Goal: Information Seeking & Learning: Learn about a topic

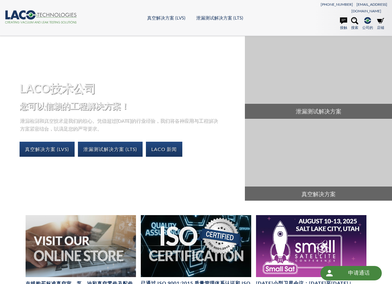
click at [194, 23] on header ".cls-1{fill:#193661;}.cls-2{fill:#58595b;}.cls-3{fill:url(#radial-gradient);}.c…" at bounding box center [196, 18] width 392 height 36
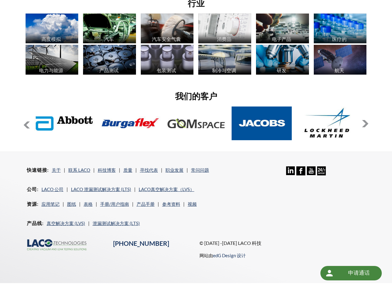
scroll to position [401, 0]
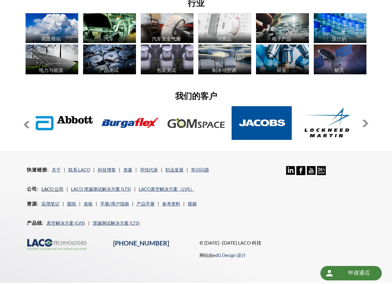
click at [51, 186] on font "LACO 公司" at bounding box center [53, 188] width 22 height 5
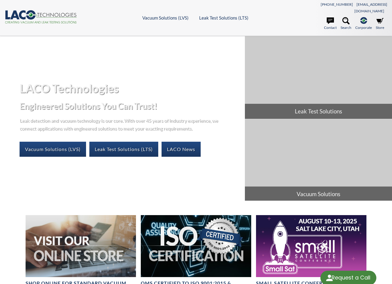
select select "语言翻译微件"
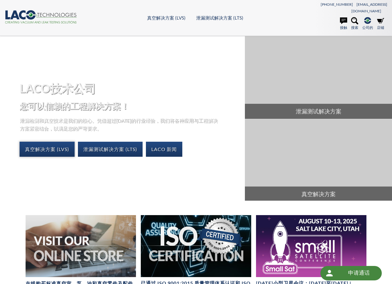
click at [58, 146] on font "真空解决方案 (LVS)" at bounding box center [47, 149] width 44 height 6
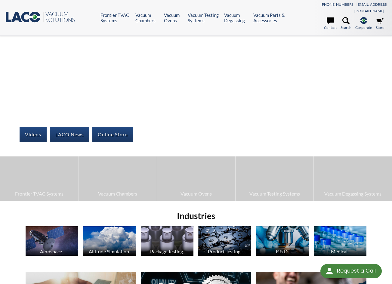
select select "语言翻译微件"
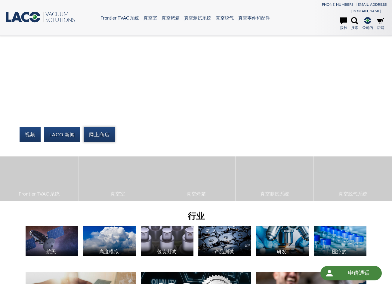
click at [101, 131] on font "网上商店" at bounding box center [99, 134] width 20 height 6
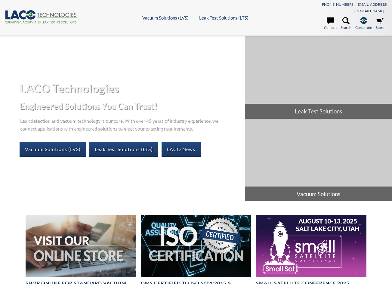
select select "语言翻译微件"
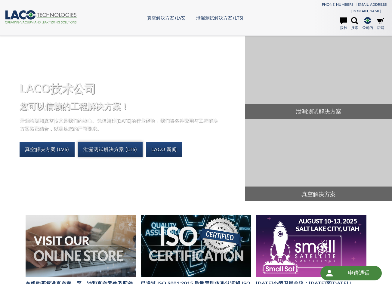
click at [106, 146] on font "泄漏测试解决方案 (LTS)" at bounding box center [110, 149] width 54 height 6
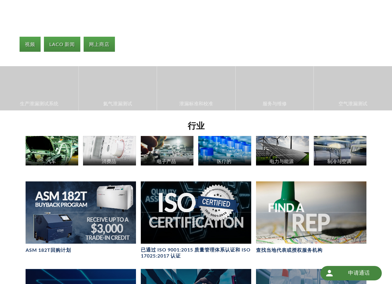
click at [213, 141] on img at bounding box center [224, 151] width 53 height 30
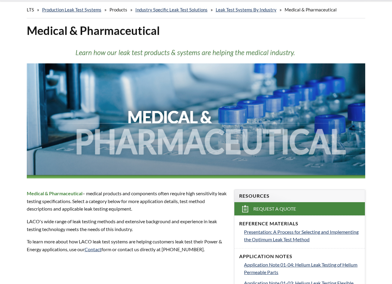
select select "语言翻译微件"
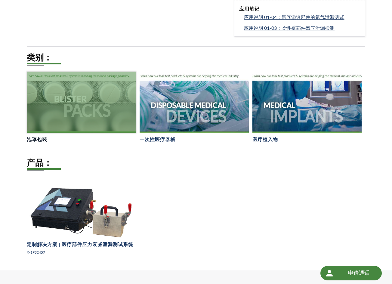
scroll to position [301, 0]
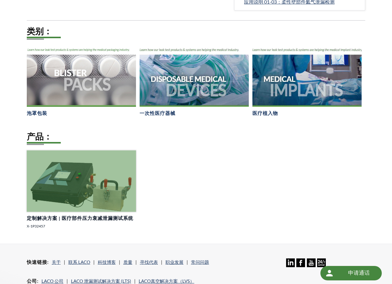
click at [74, 177] on div at bounding box center [81, 180] width 109 height 61
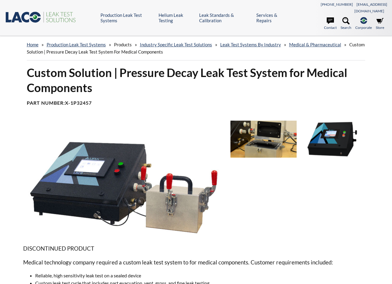
select select "语言翻译微件"
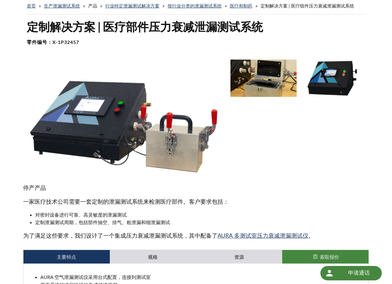
scroll to position [12, 0]
